Goal: Information Seeking & Learning: Learn about a topic

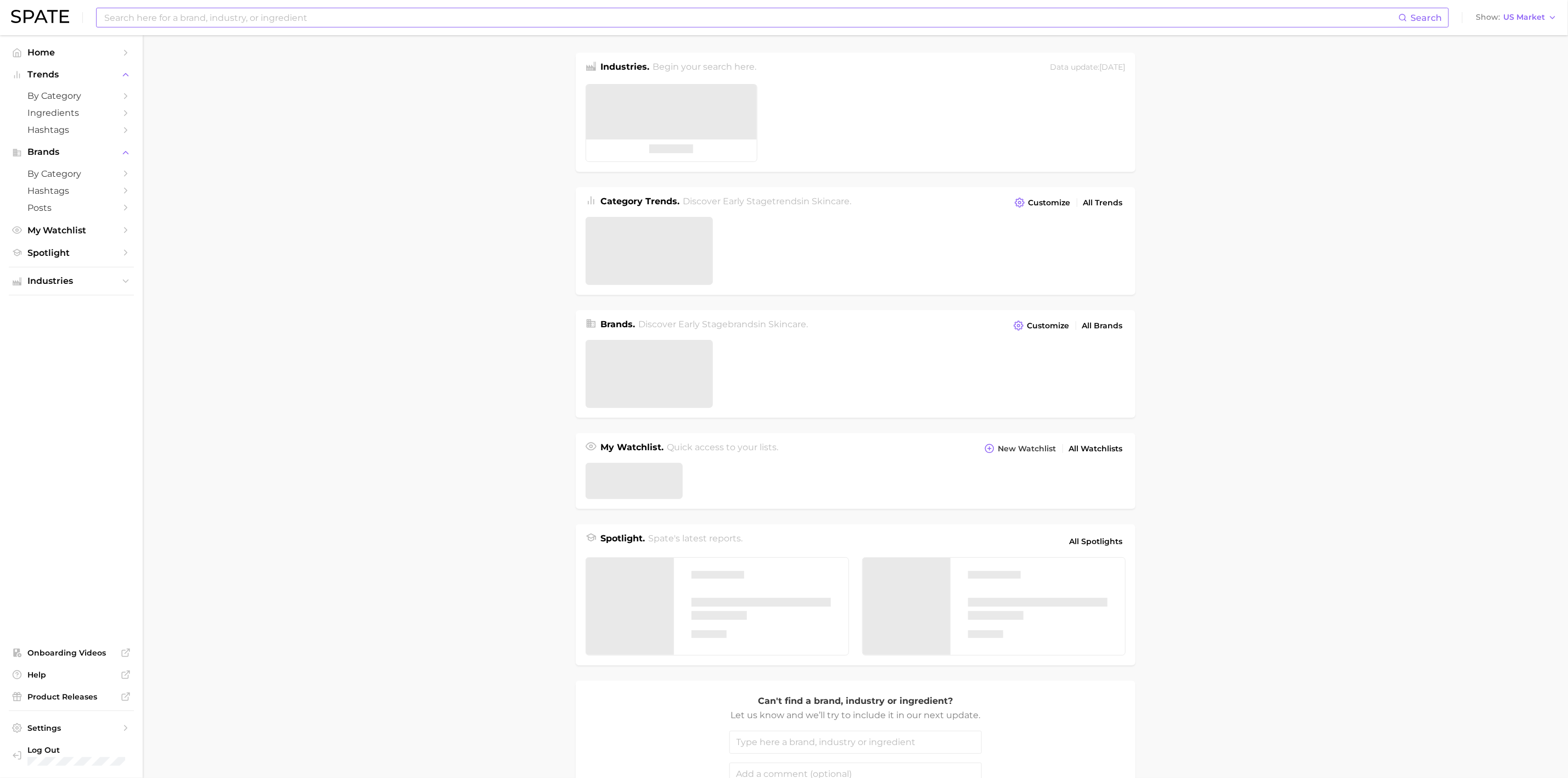
click at [395, 18] on input at bounding box center [751, 18] width 1295 height 19
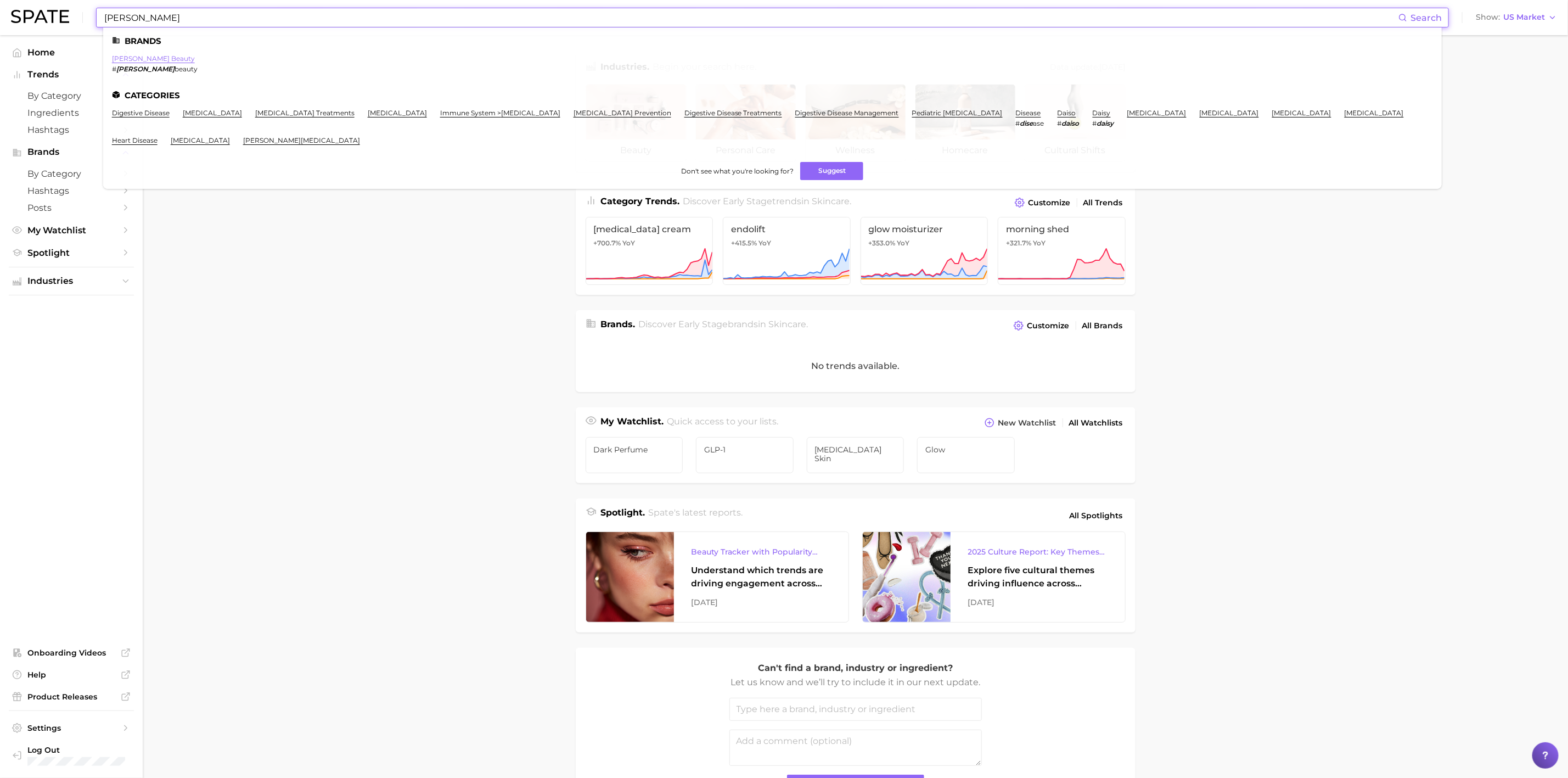
type input "[PERSON_NAME]"
click at [140, 58] on link "[PERSON_NAME] beauty" at bounding box center [153, 58] width 83 height 9
